Goal: Complete application form

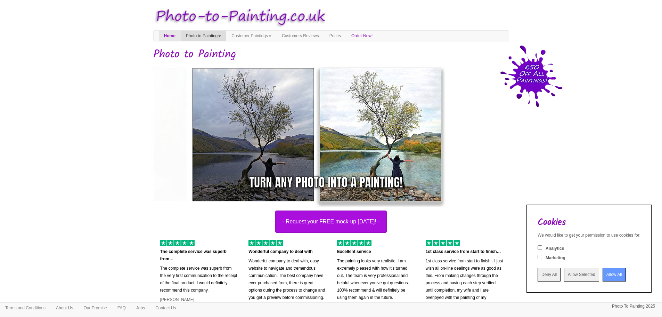
click at [200, 33] on link "Photo to Painting" at bounding box center [204, 36] width 46 height 10
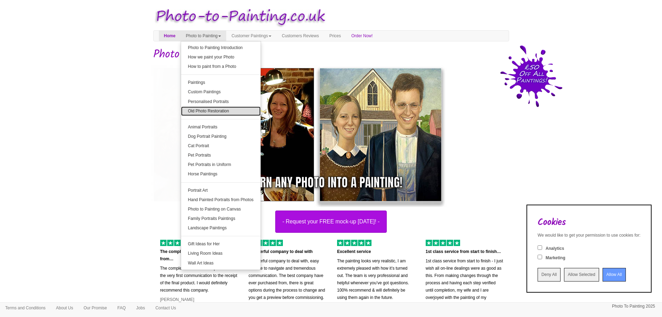
click at [235, 112] on link "Old Photo Restoration" at bounding box center [221, 110] width 80 height 9
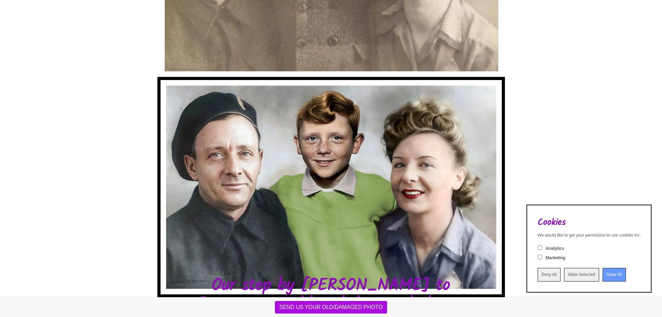
scroll to position [313, 0]
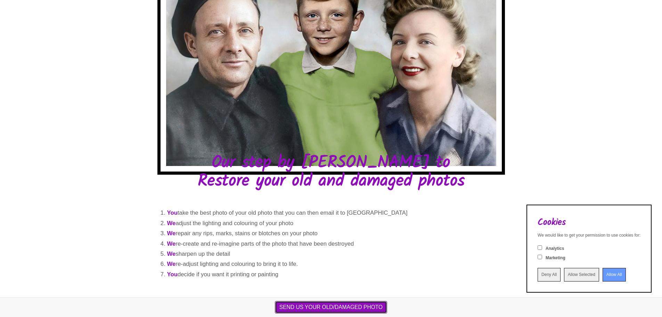
click at [311, 307] on button "SEND US YOUR OLD/DAMAGED PHOTO" at bounding box center [331, 307] width 113 height 13
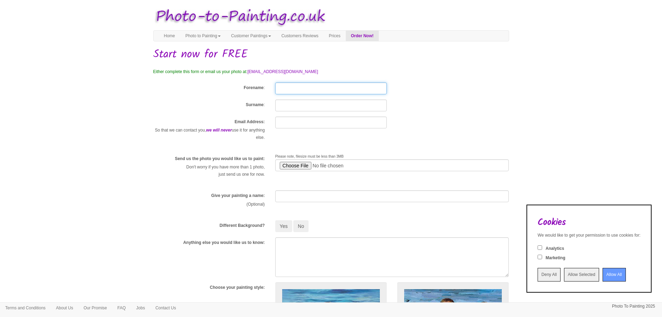
click at [303, 88] on input "Forename" at bounding box center [331, 88] width 112 height 12
type input "Ellysha"
type input "Hancock"
type input "elly.remtulla@gmail.com"
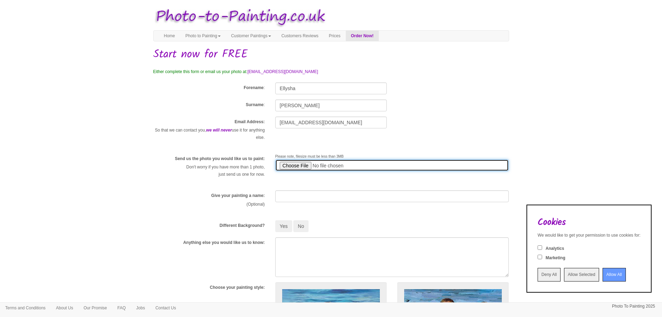
click at [293, 162] on input "file" at bounding box center [392, 165] width 234 height 12
type input "C:\fakepath\Trev & Kev.jpg"
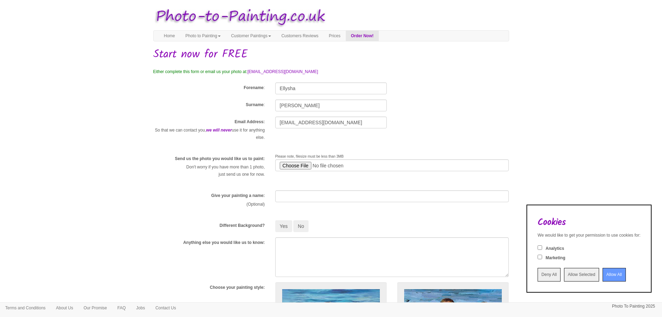
click at [538, 280] on input "Deny All" at bounding box center [549, 275] width 23 height 14
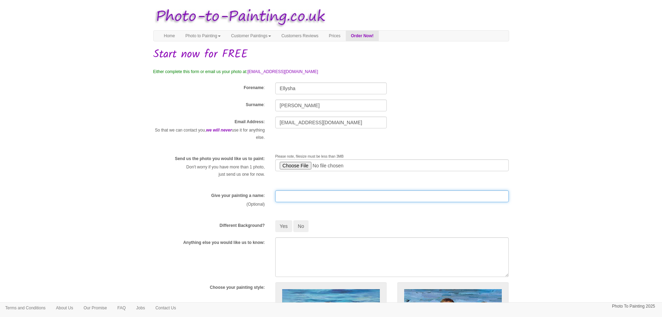
click at [313, 196] on input "text" at bounding box center [392, 196] width 234 height 12
type input "Trev and his dad"
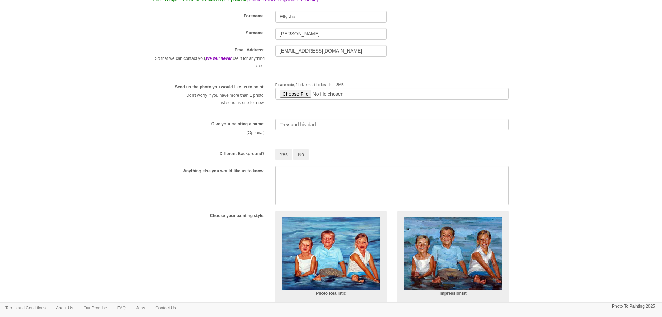
scroll to position [35, 0]
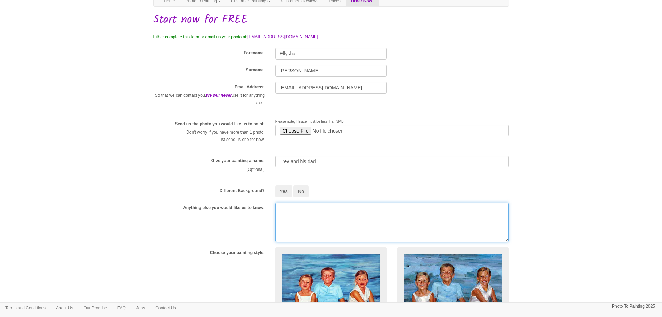
click at [295, 219] on textarea at bounding box center [392, 222] width 234 height 40
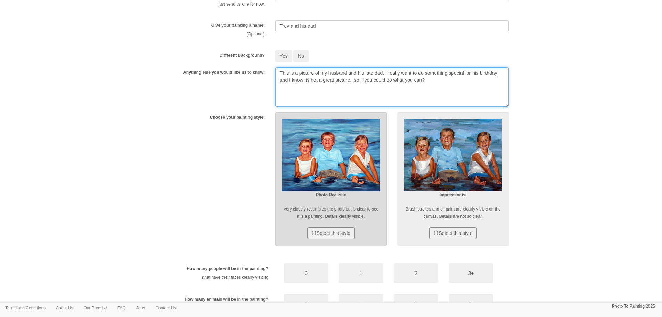
scroll to position [174, 0]
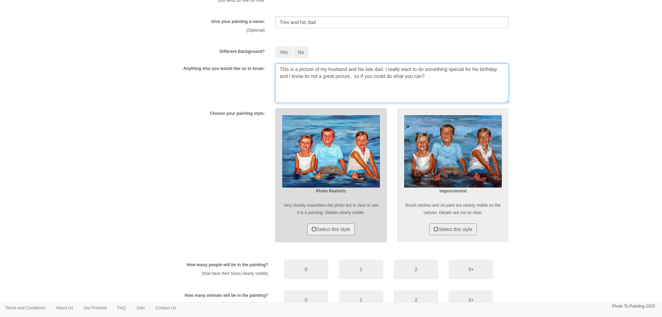
type textarea "This is a picture of my husband and his late dad. I really want to do something…"
click at [350, 158] on img at bounding box center [331, 151] width 98 height 73
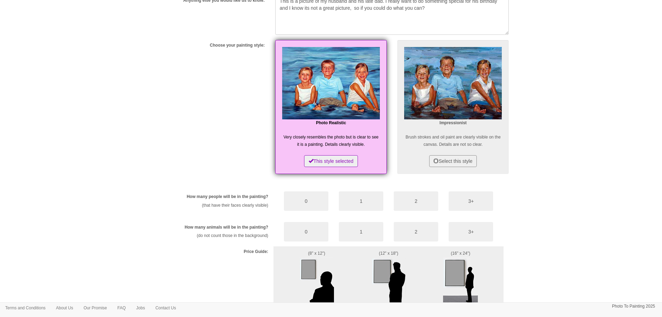
scroll to position [243, 0]
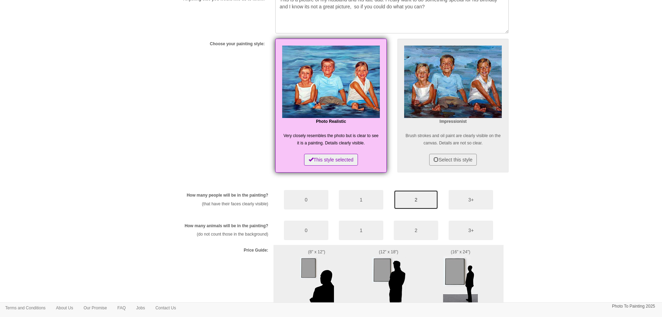
click at [414, 204] on button "2" at bounding box center [416, 199] width 44 height 19
click at [297, 224] on button "0" at bounding box center [306, 229] width 44 height 19
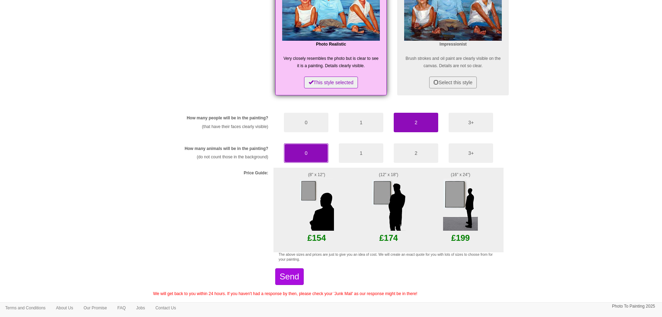
scroll to position [344, 0]
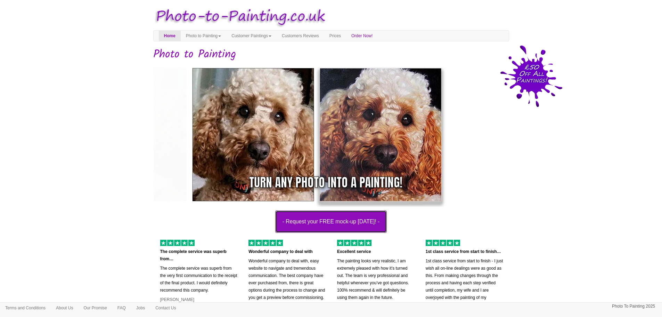
click at [294, 226] on button "- Request your FREE mock-up [DATE]! -" at bounding box center [331, 221] width 112 height 22
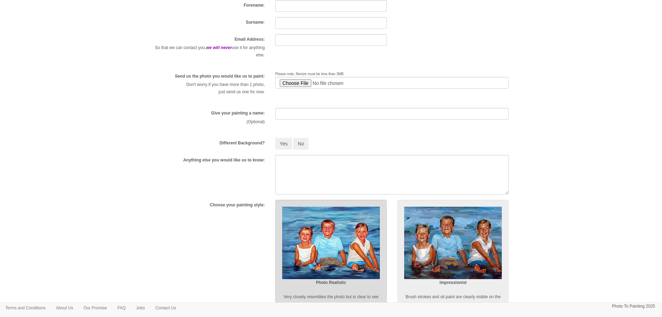
scroll to position [174, 0]
